Goal: Navigation & Orientation: Find specific page/section

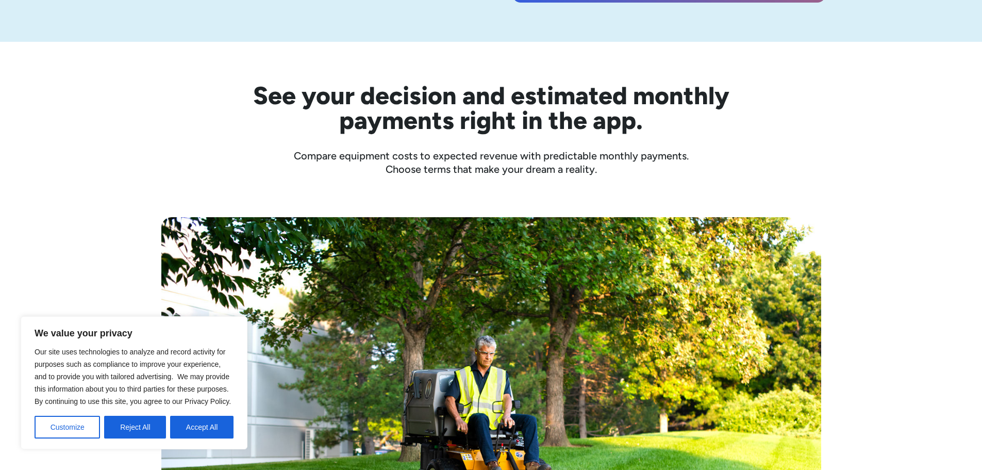
scroll to position [309, 0]
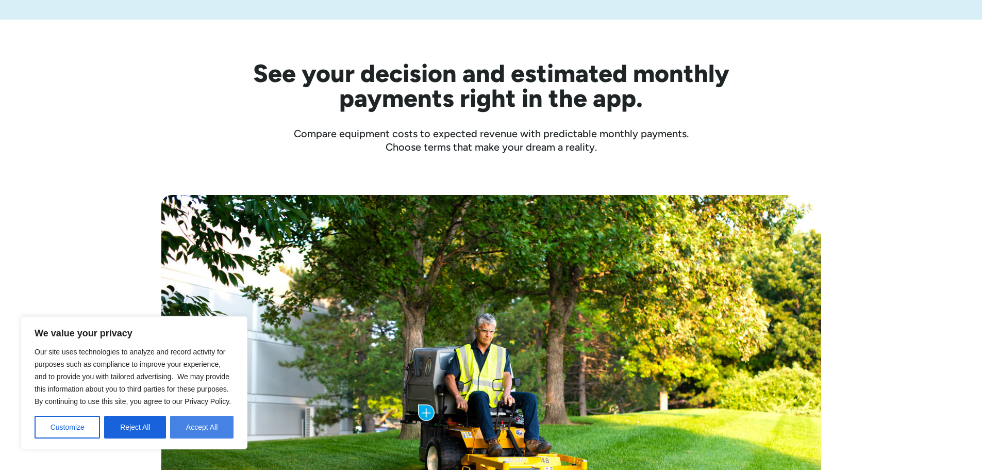
click at [202, 427] on button "Accept All" at bounding box center [201, 427] width 63 height 23
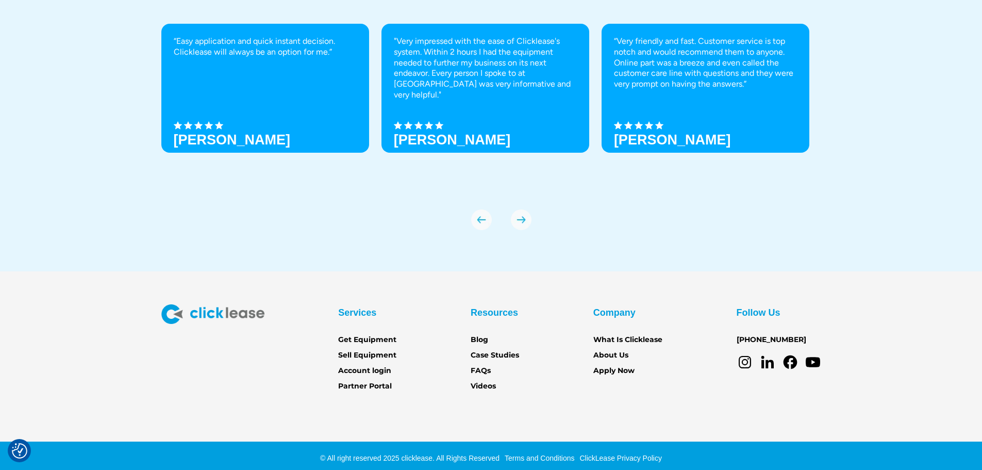
scroll to position [3602, 0]
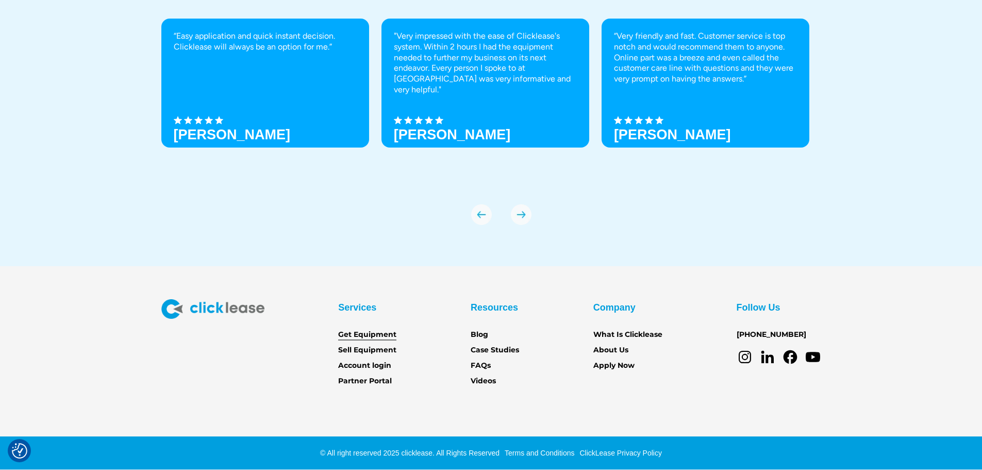
click at [384, 335] on link "Get Equipment" at bounding box center [367, 334] width 58 height 11
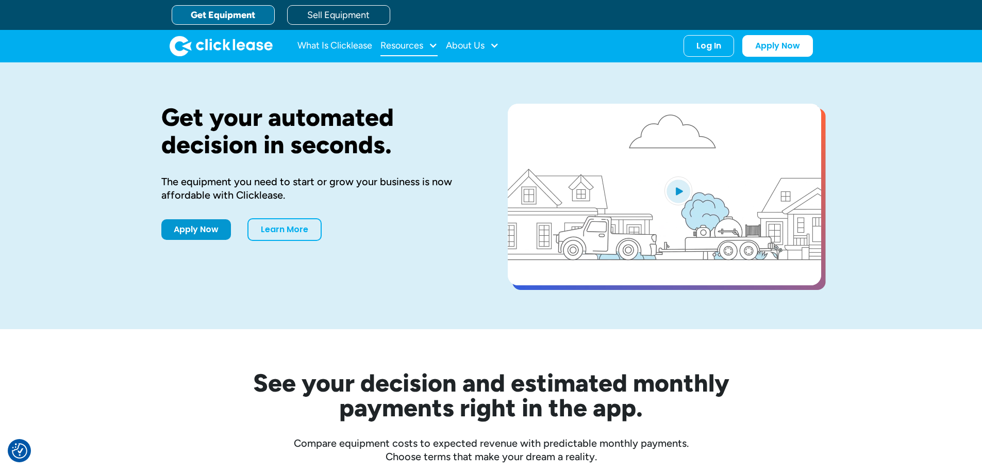
click at [395, 45] on div "Resources" at bounding box center [401, 45] width 43 height 0
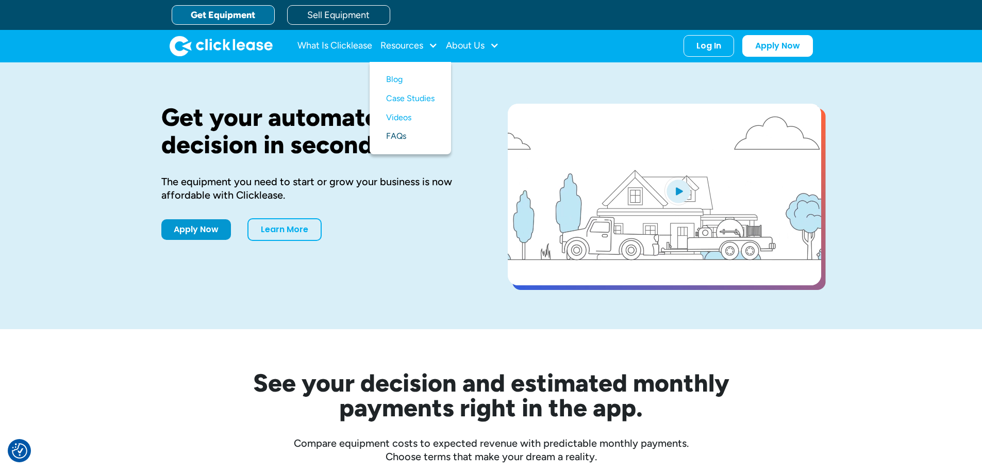
click at [396, 135] on link "FAQs" at bounding box center [410, 136] width 48 height 19
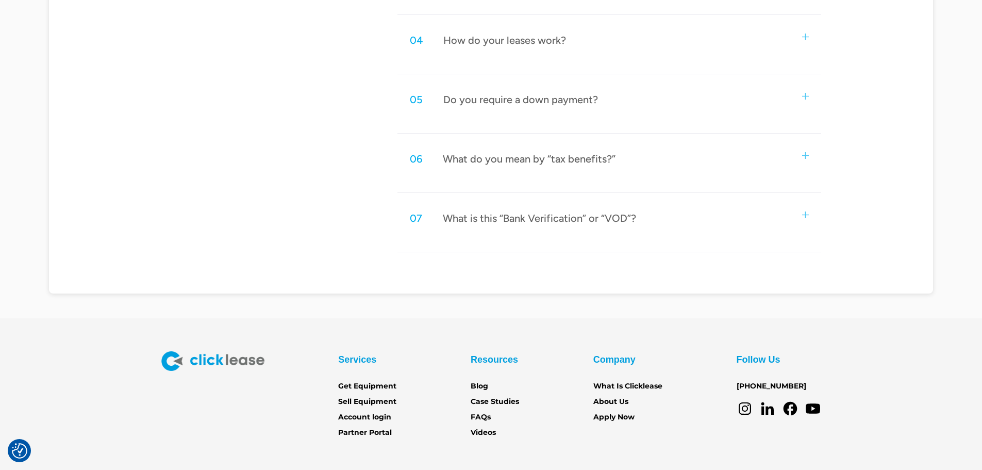
scroll to position [773, 0]
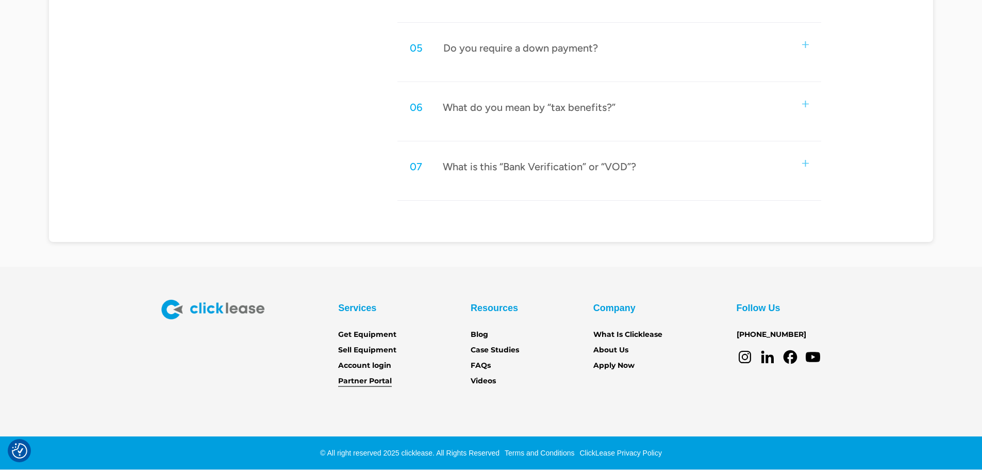
click at [363, 379] on link "Partner Portal" at bounding box center [365, 380] width 54 height 11
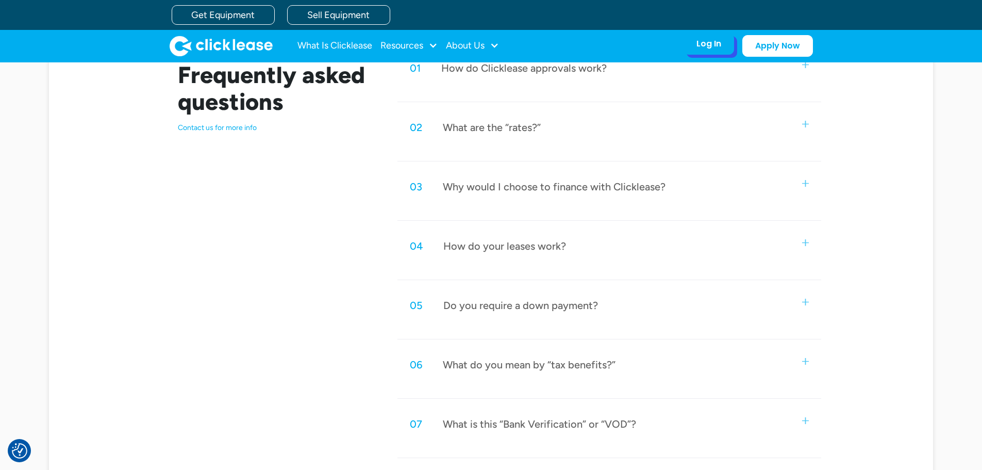
scroll to position [516, 0]
click at [712, 41] on div "Log In" at bounding box center [708, 44] width 25 height 10
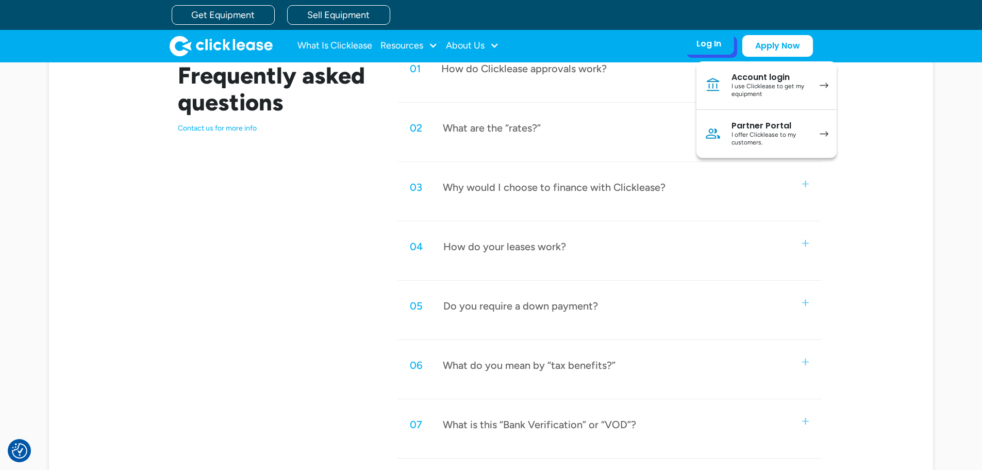
click at [745, 78] on div "Account login" at bounding box center [771, 77] width 78 height 10
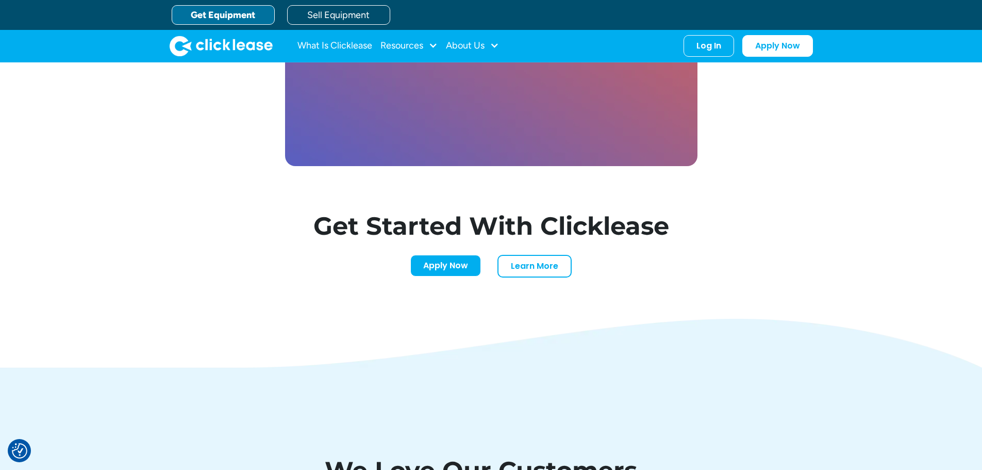
scroll to position [2938, 0]
